Goal: Information Seeking & Learning: Learn about a topic

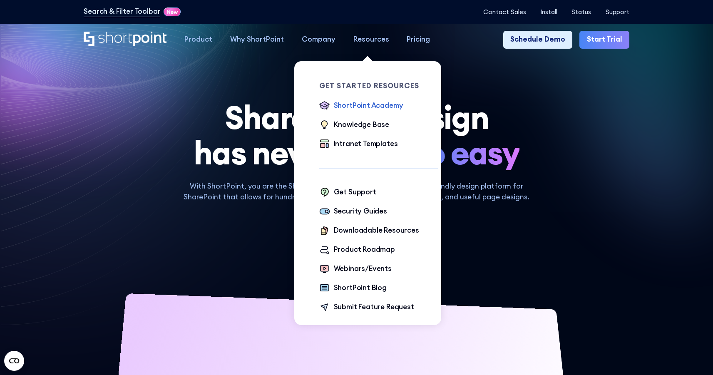
click at [358, 102] on div "ShortPoint Academy" at bounding box center [368, 105] width 69 height 11
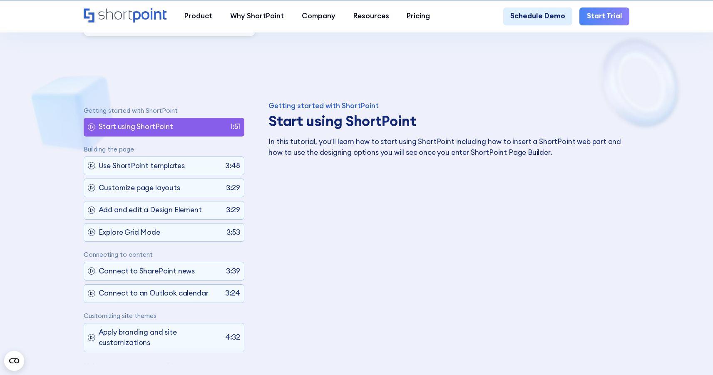
scroll to position [415, 0]
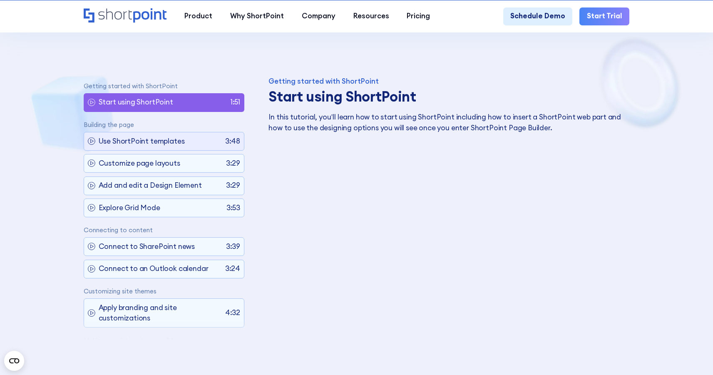
click at [196, 141] on div "Use ShortPoint templates 3:48" at bounding box center [164, 141] width 160 height 19
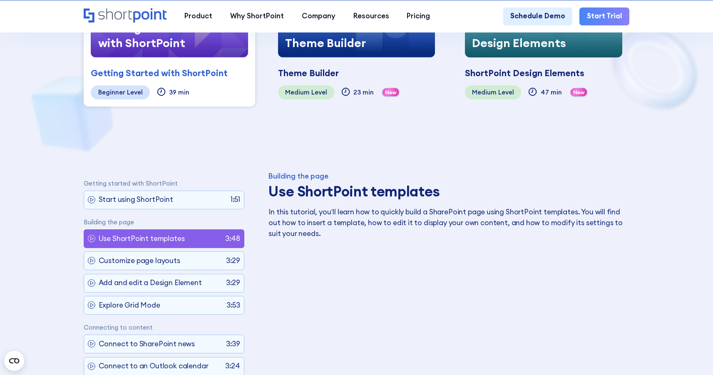
scroll to position [321, 0]
click at [354, 194] on h3 "Use ShortPoint templates" at bounding box center [445, 191] width 355 height 17
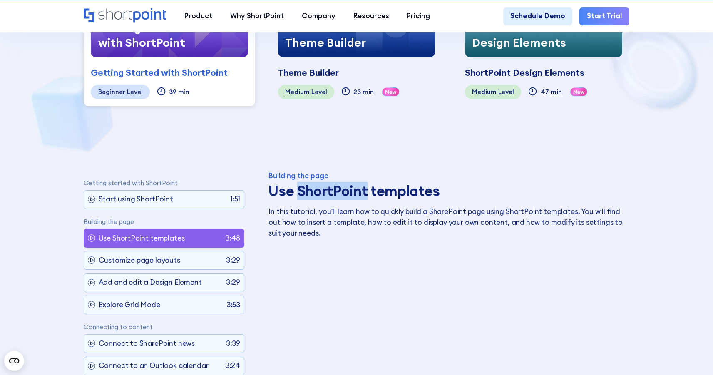
click at [354, 194] on h3 "Use ShortPoint templates" at bounding box center [445, 191] width 355 height 17
copy h3 "Use ShortPoint templates"
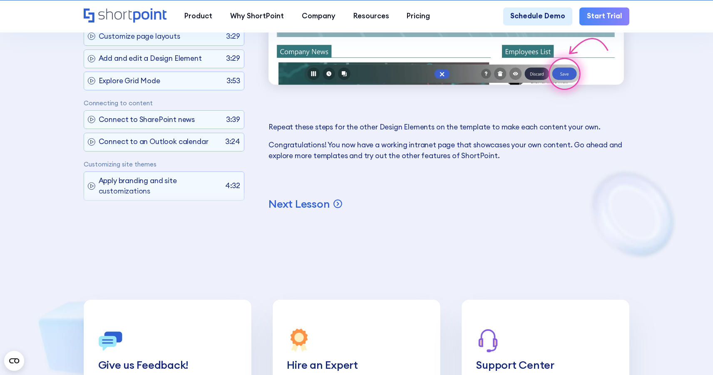
scroll to position [5680, 0]
